Goal: Information Seeking & Learning: Learn about a topic

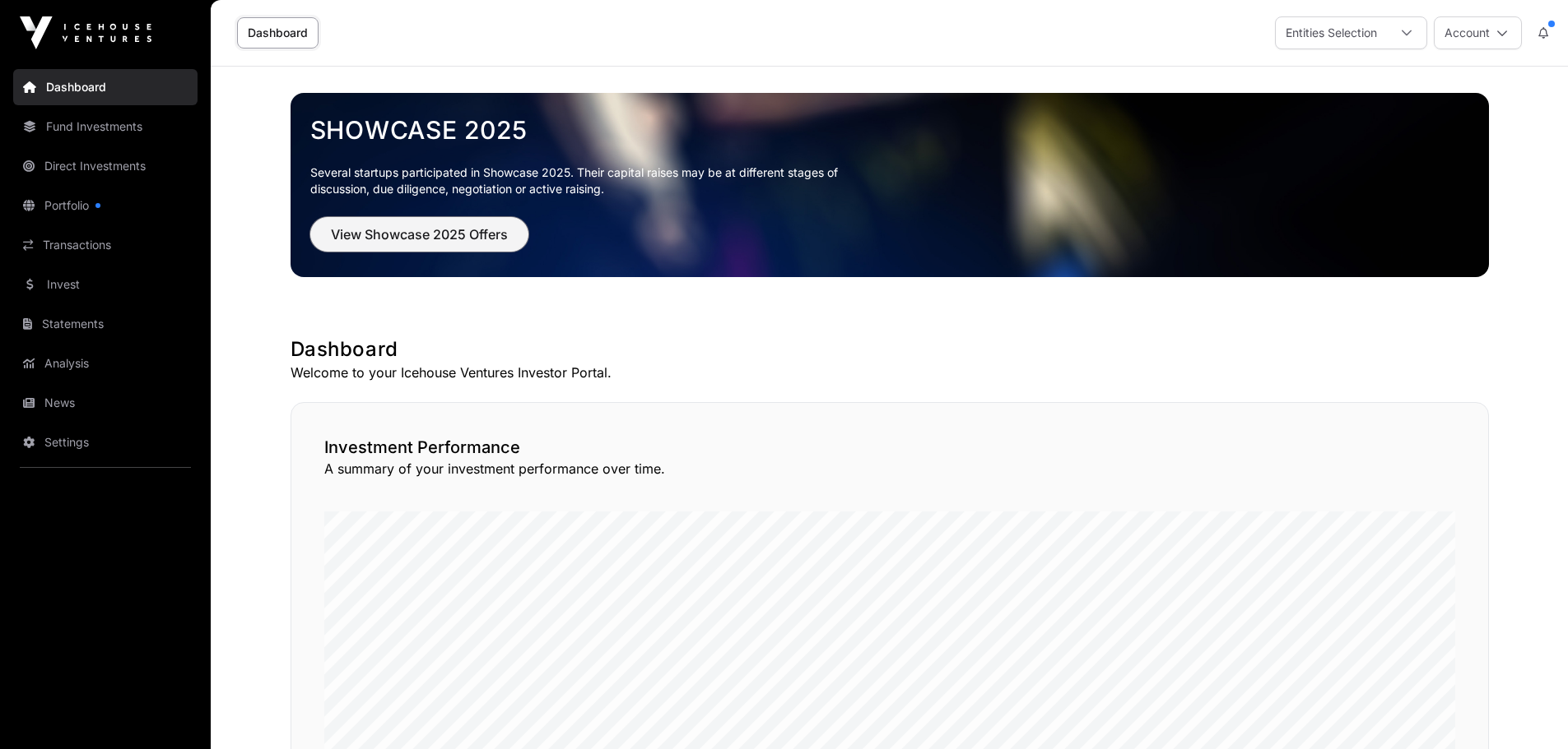
click at [384, 234] on span "View Showcase 2025 Offers" at bounding box center [419, 235] width 177 height 20
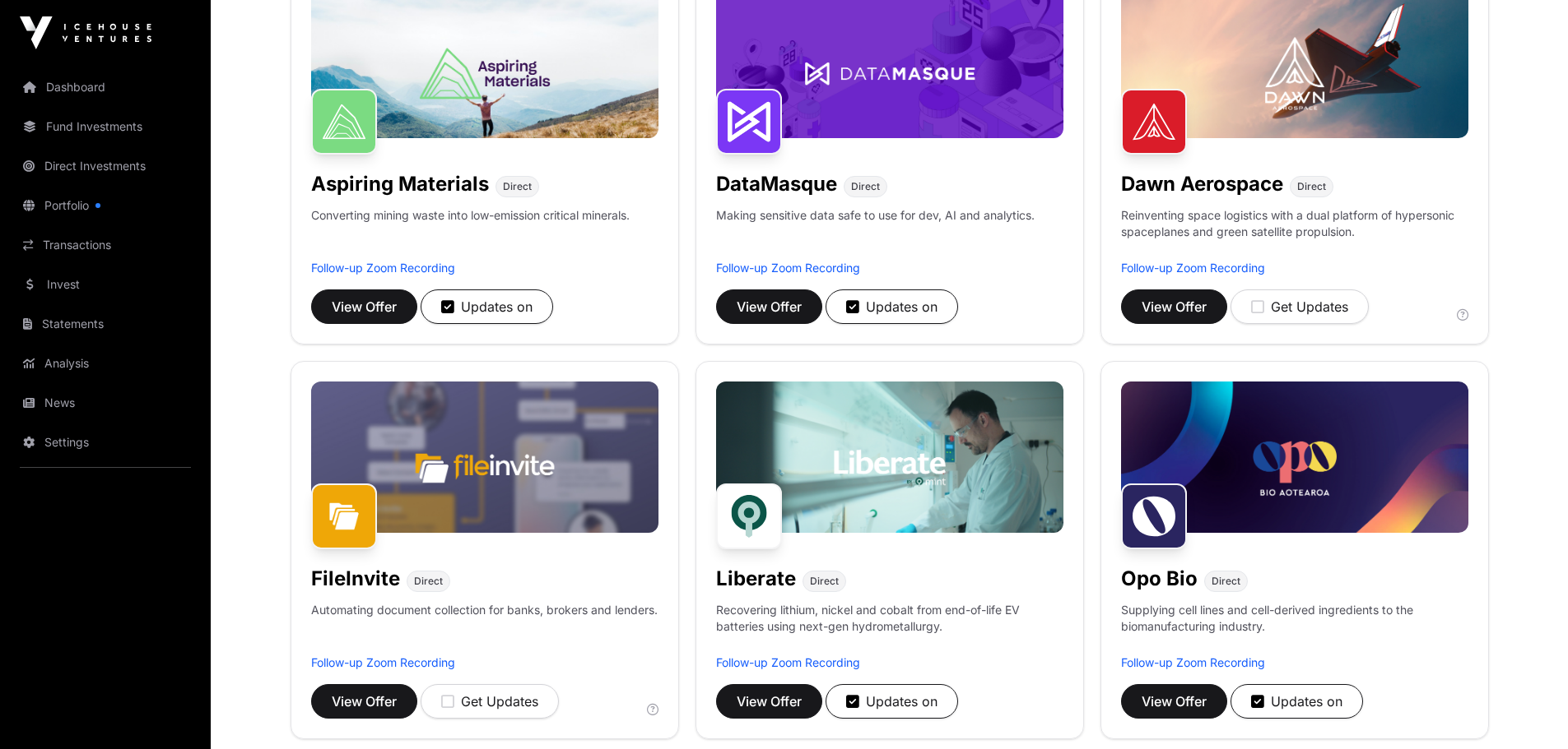
scroll to position [246, 0]
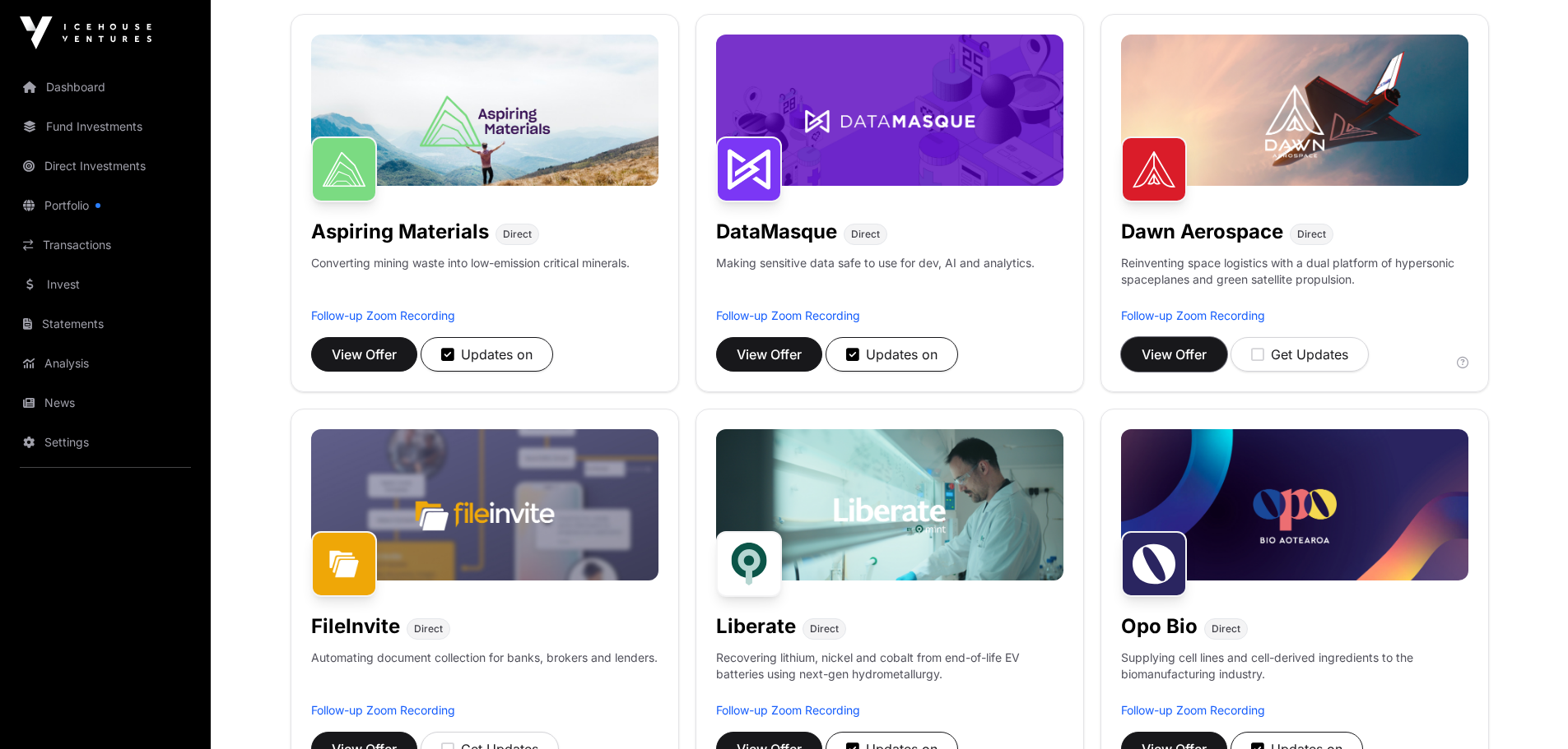
click at [1169, 353] on span "View Offer" at bounding box center [1173, 355] width 65 height 20
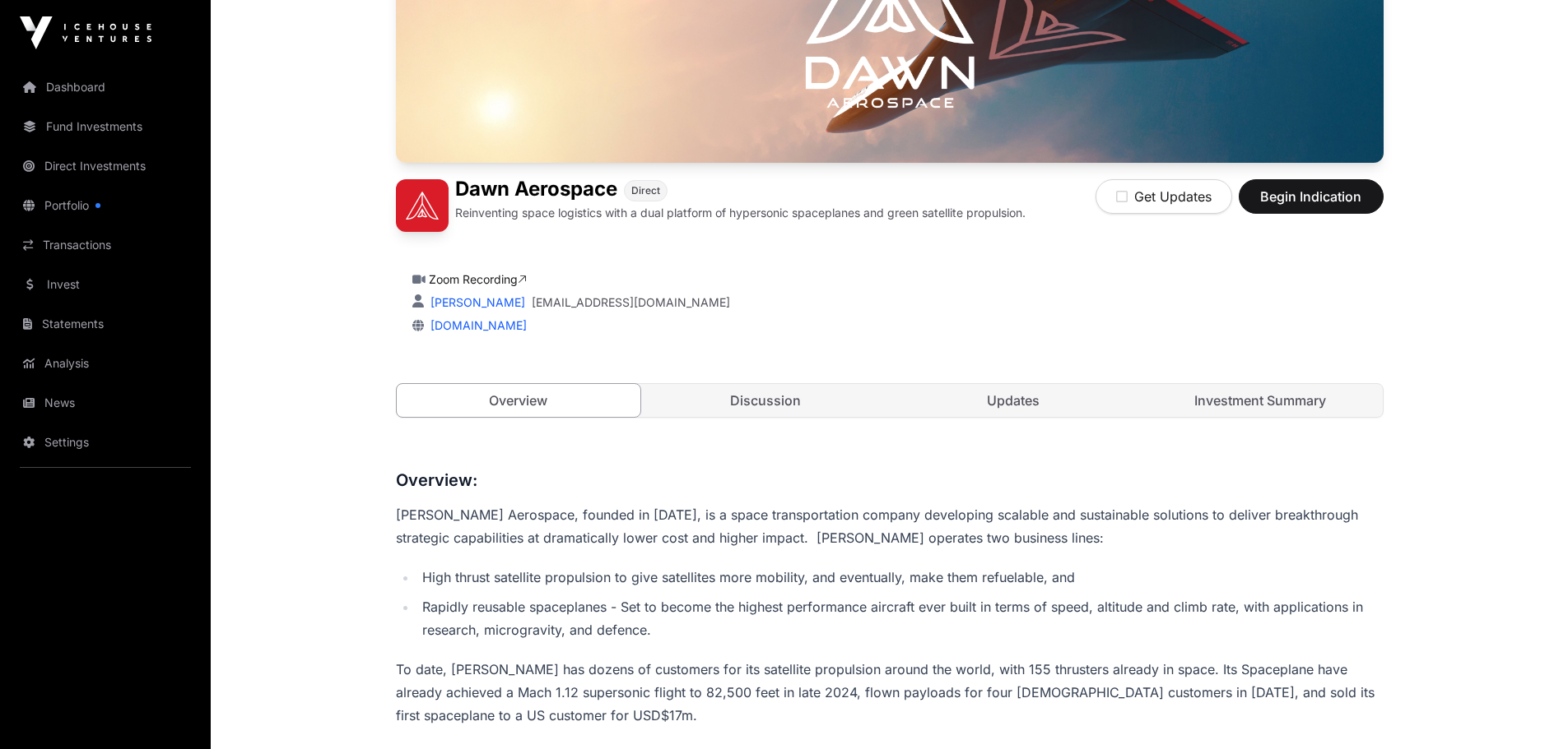
scroll to position [329, 0]
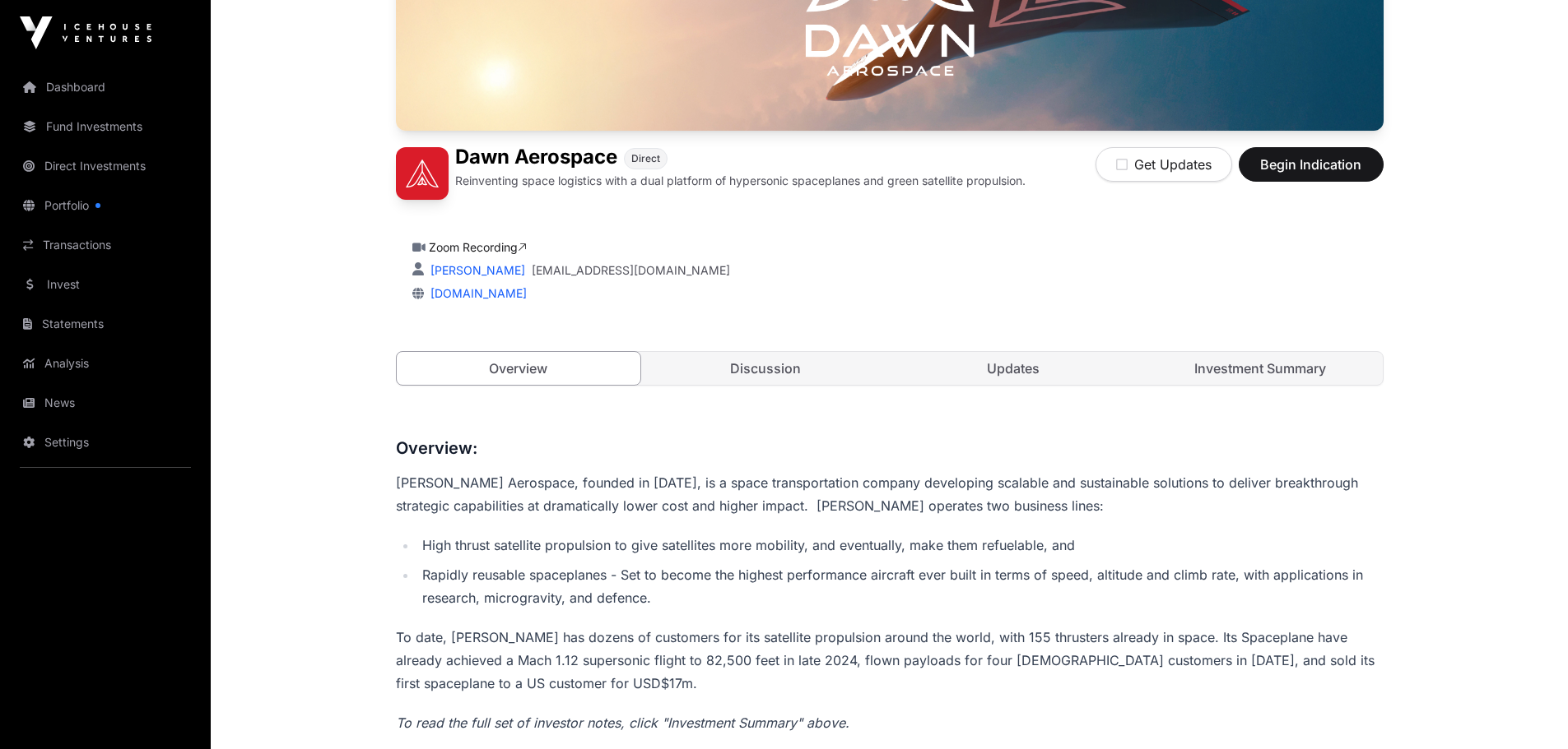
click at [1216, 367] on link "Investment Summary" at bounding box center [1261, 368] width 245 height 33
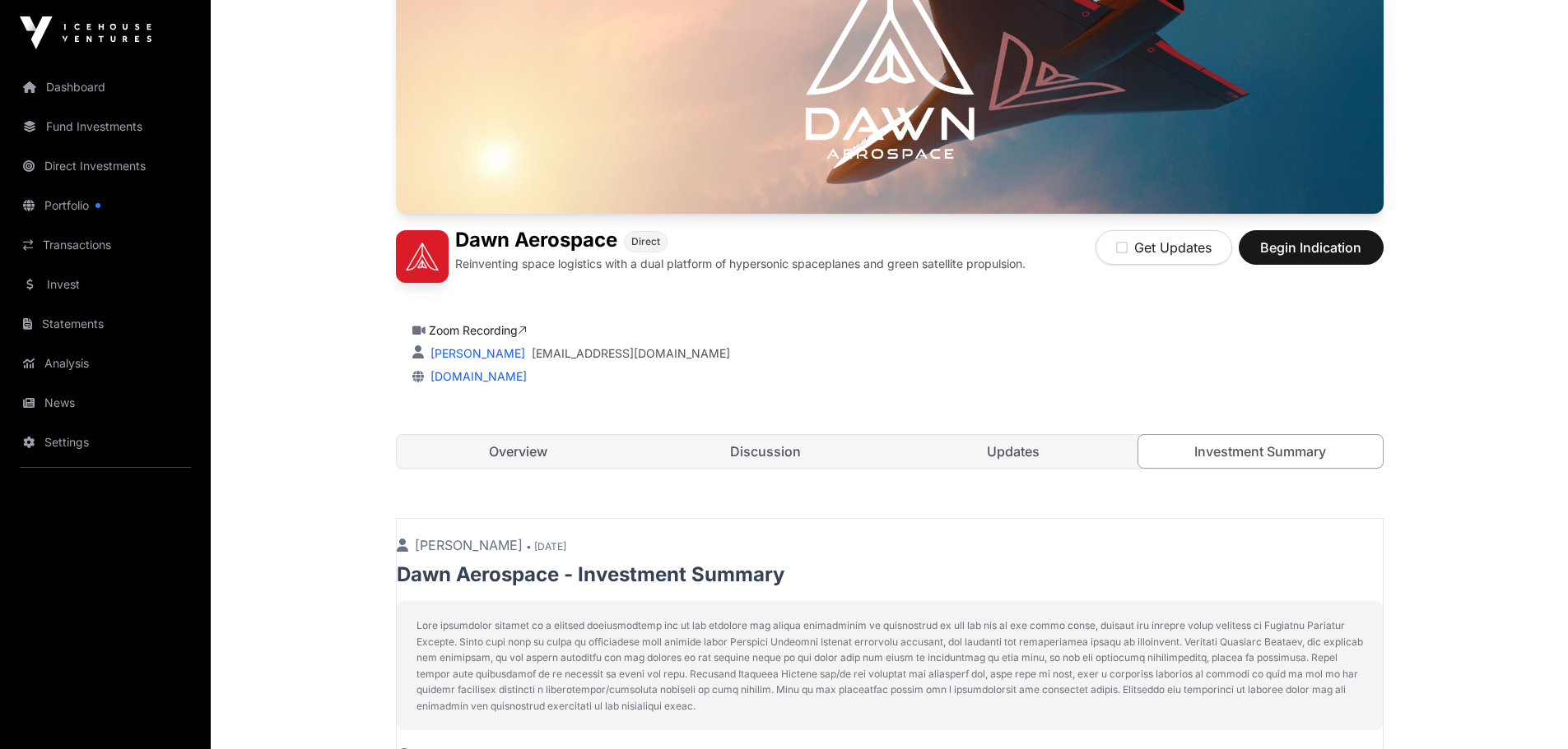
scroll to position [246, 0]
click at [498, 449] on link "Overview" at bounding box center [518, 451] width 245 height 33
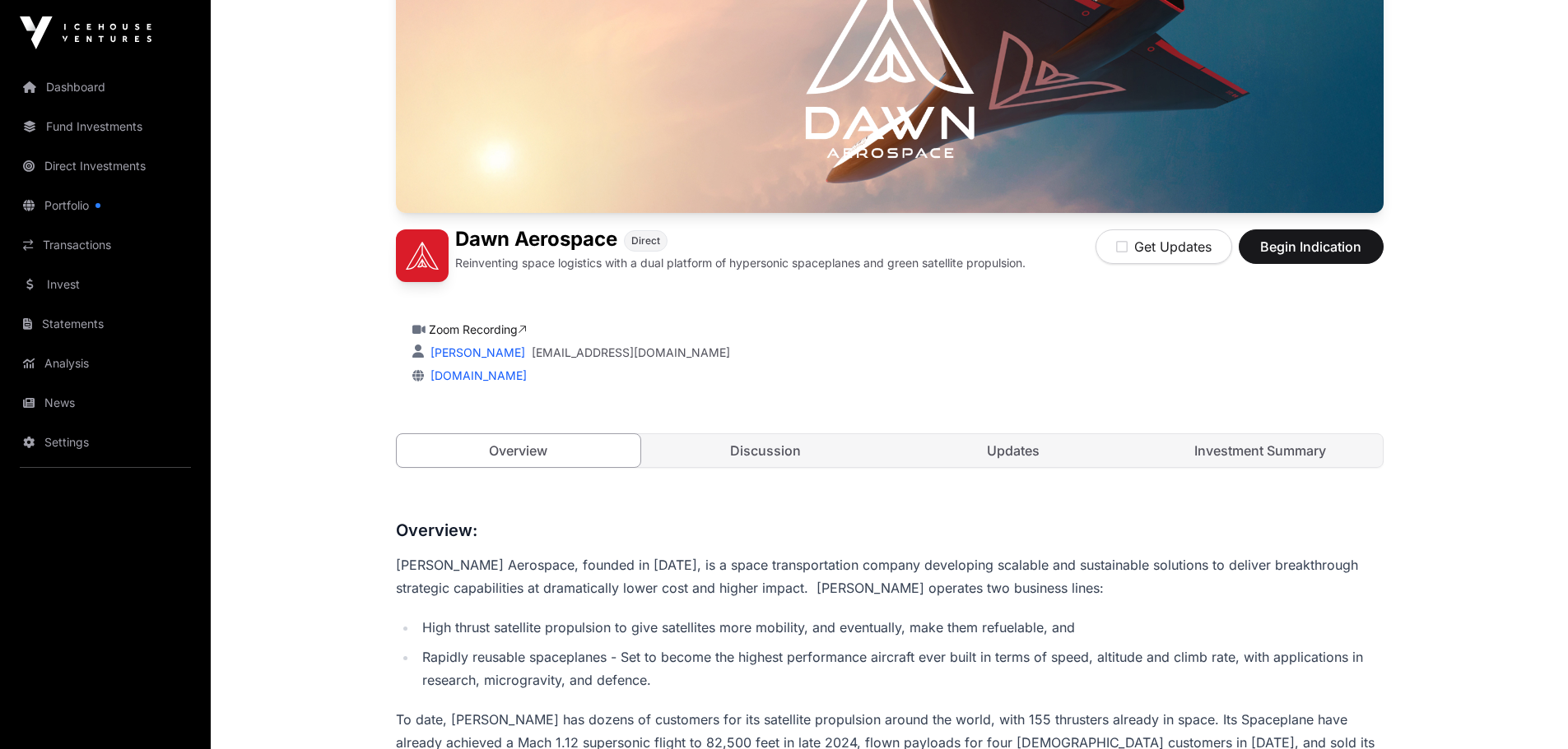
click at [732, 454] on link "Discussion" at bounding box center [766, 451] width 245 height 33
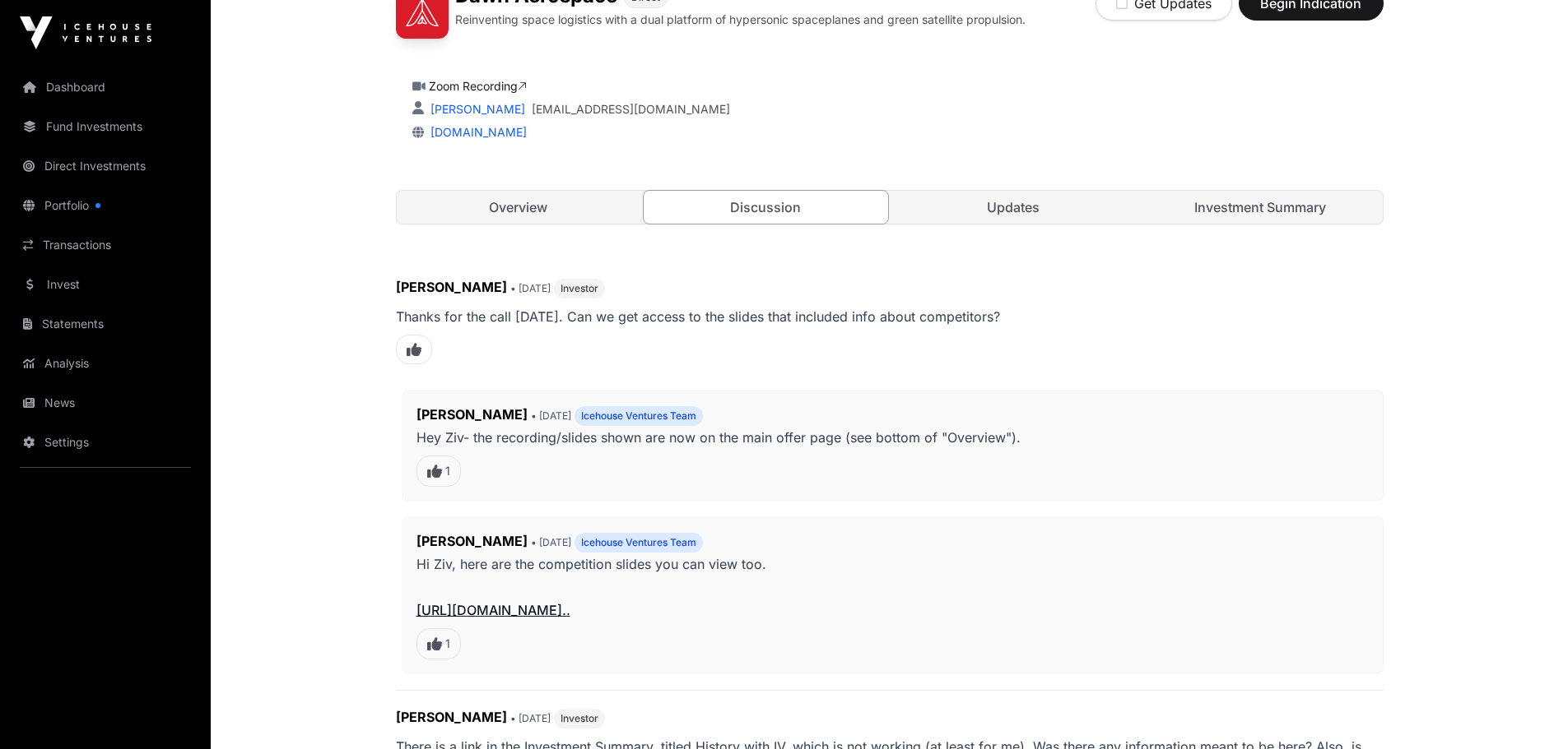
scroll to position [575, 0]
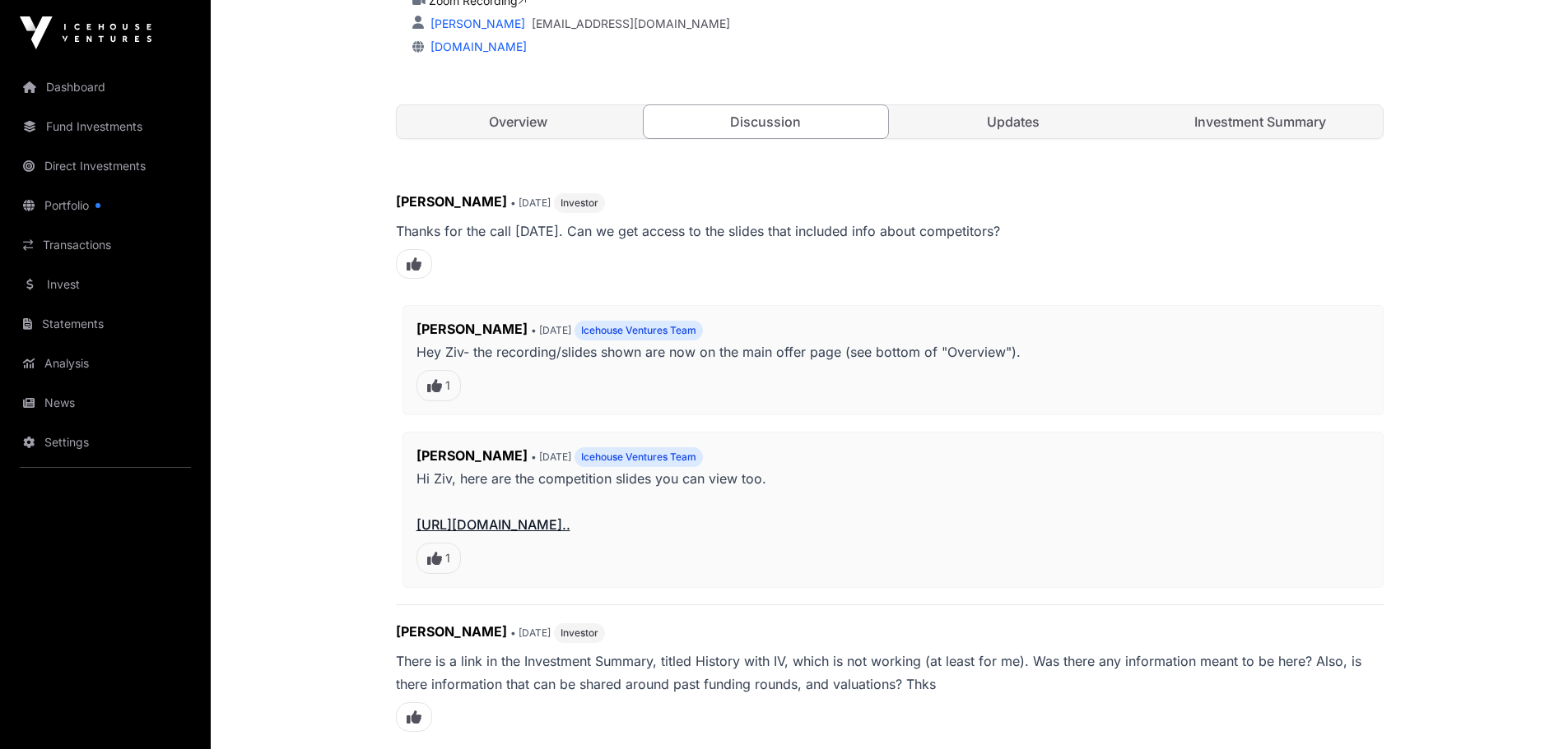
click at [1007, 121] on link "Updates" at bounding box center [1013, 122] width 245 height 33
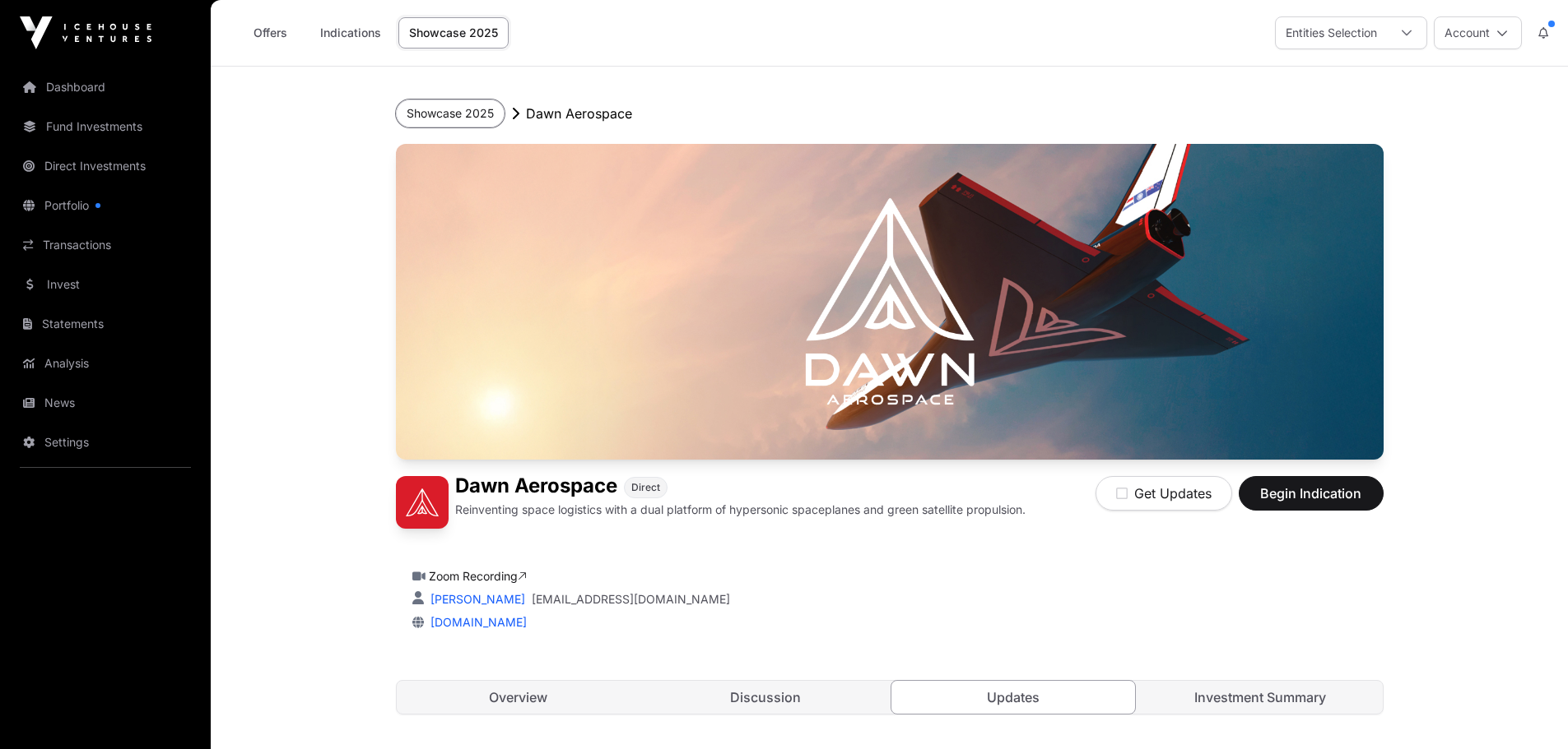
click at [425, 118] on button "Showcase 2025" at bounding box center [449, 113] width 108 height 28
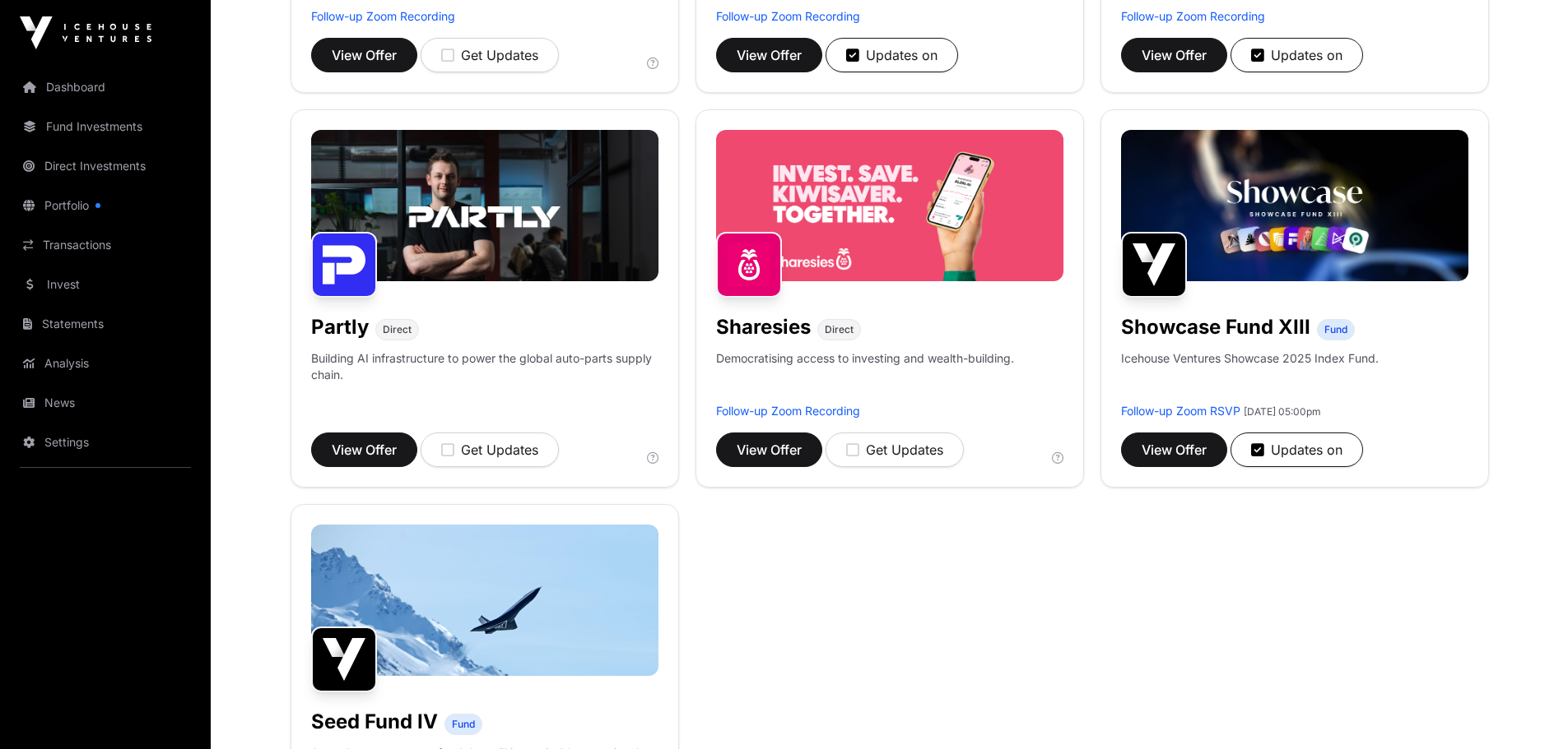
scroll to position [987, 0]
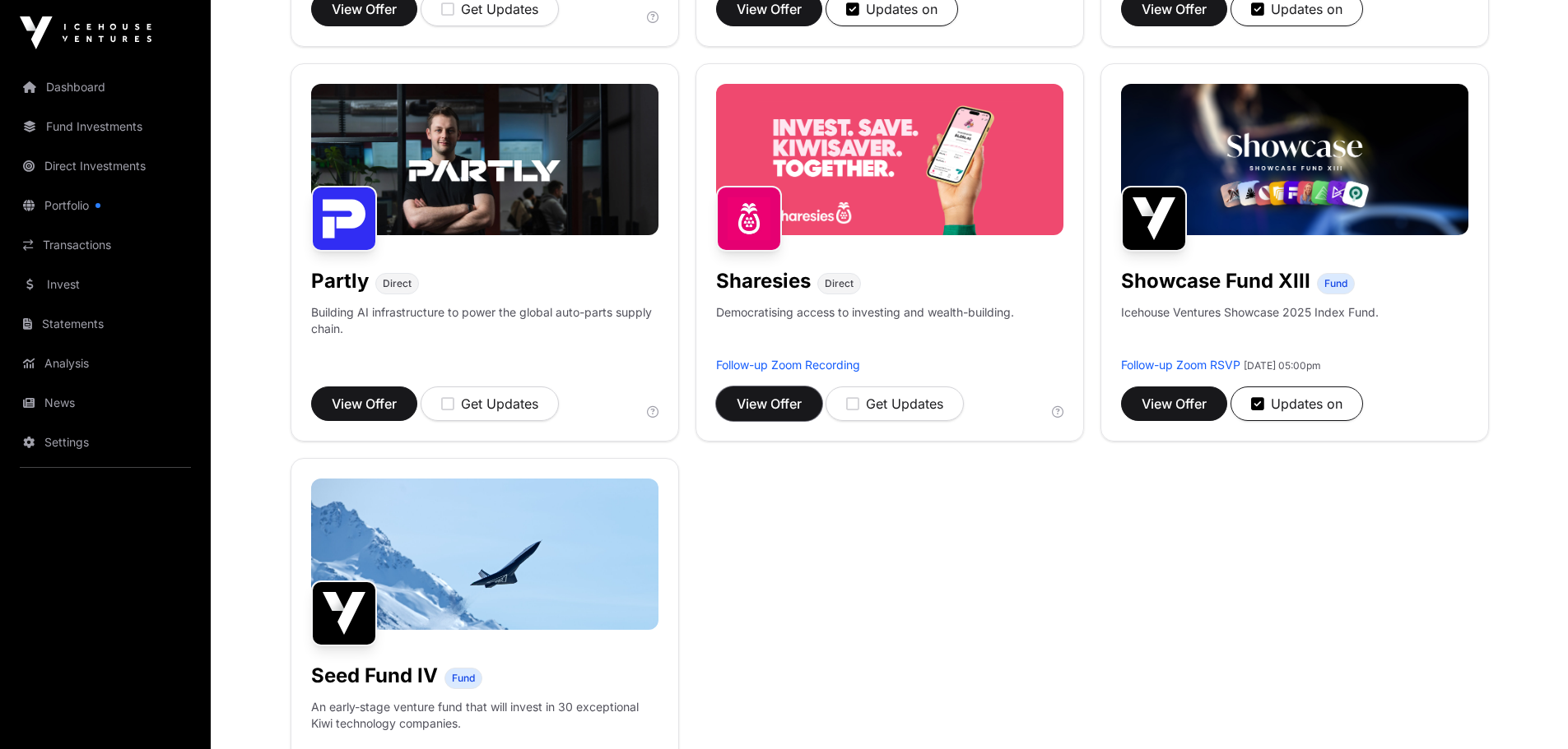
click at [768, 404] on span "View Offer" at bounding box center [769, 404] width 65 height 20
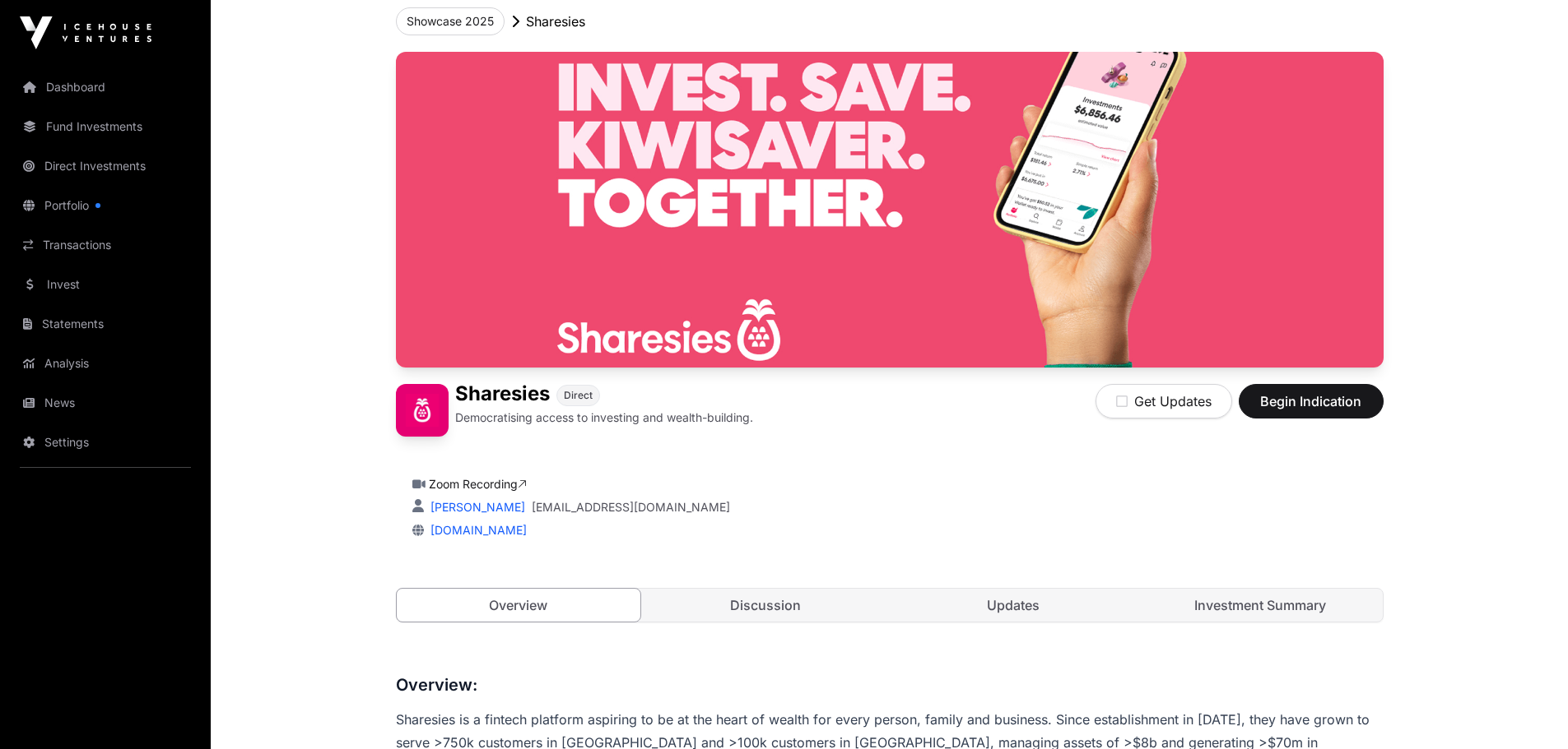
scroll to position [329, 0]
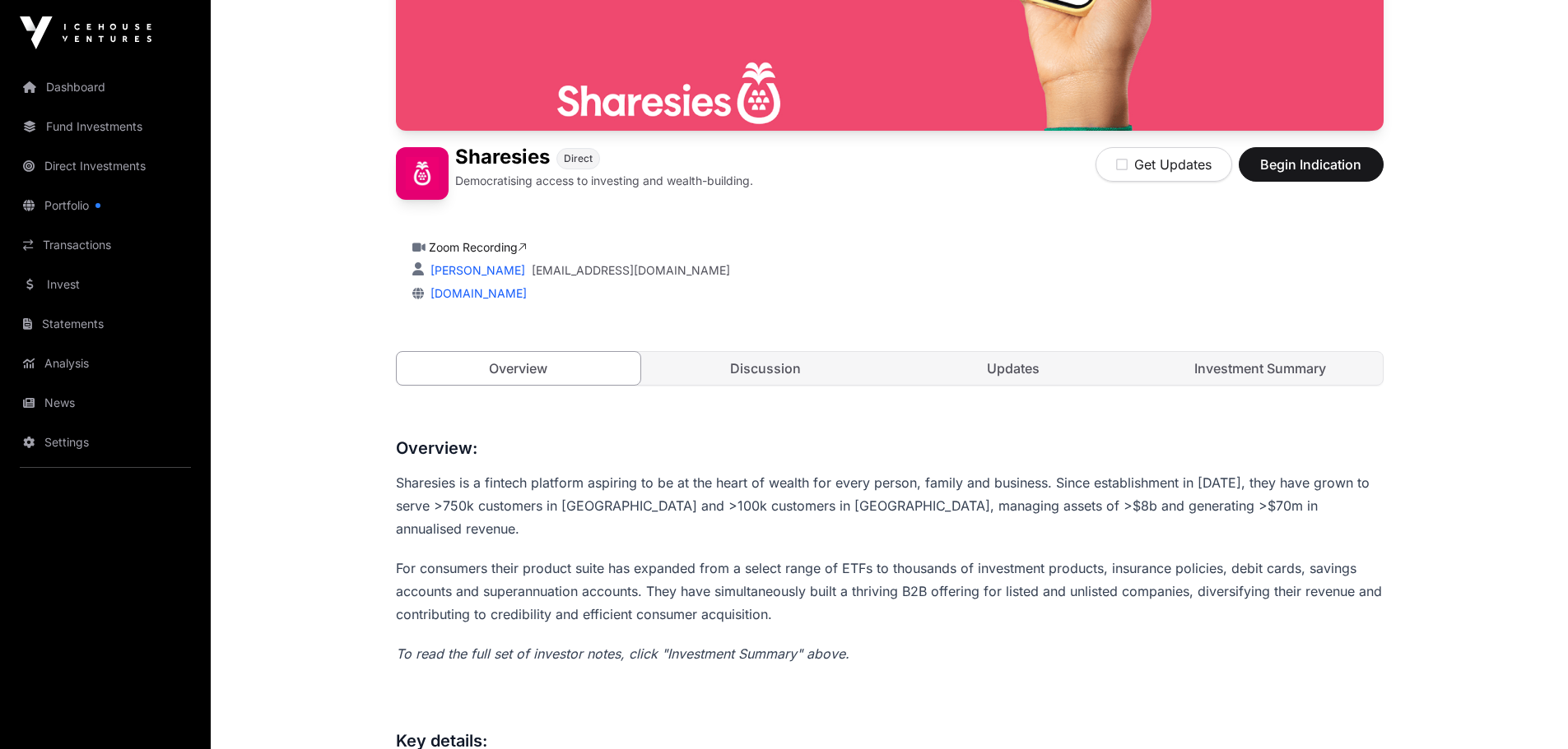
click at [1251, 365] on link "Investment Summary" at bounding box center [1261, 368] width 245 height 33
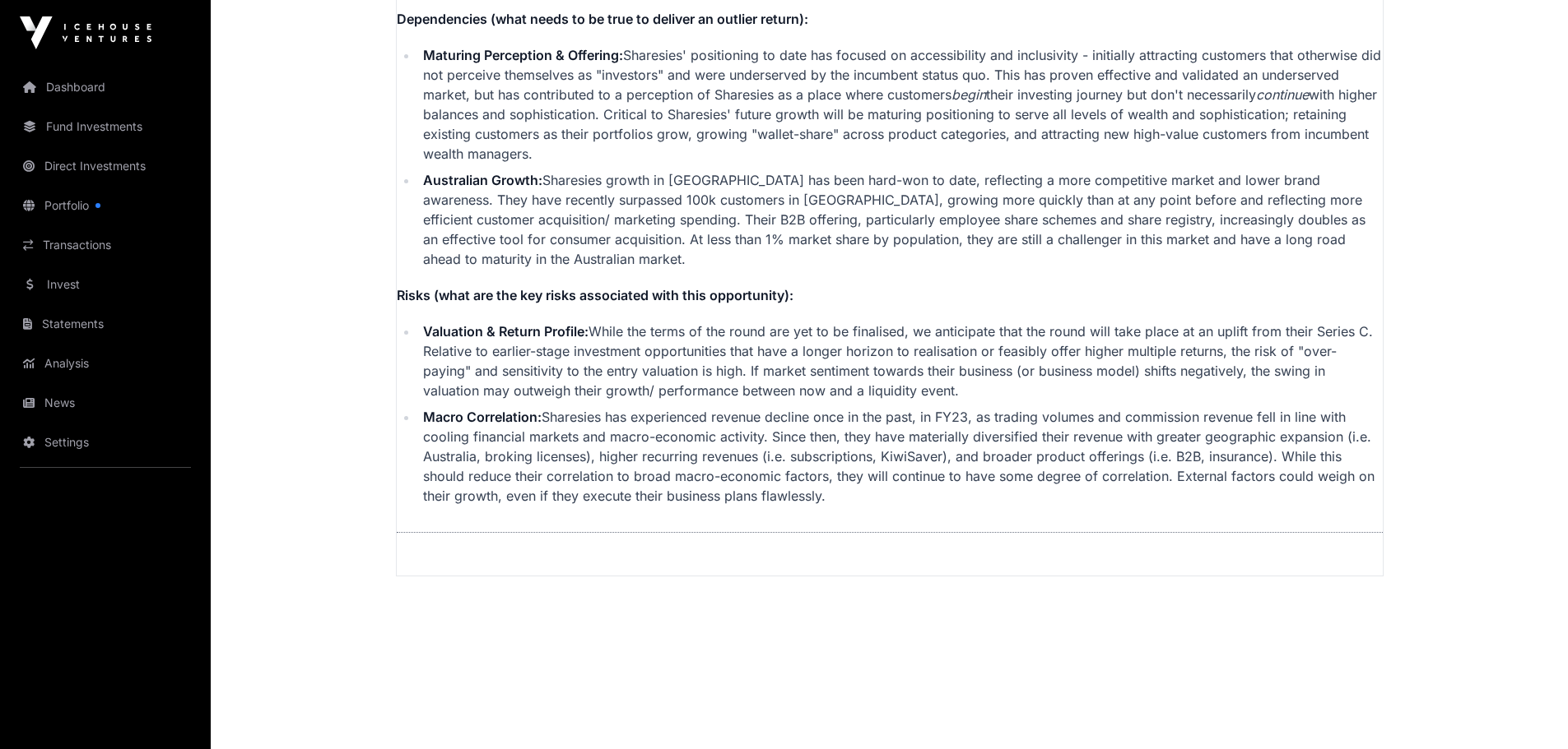
scroll to position [4147, 0]
